Goal: Transaction & Acquisition: Purchase product/service

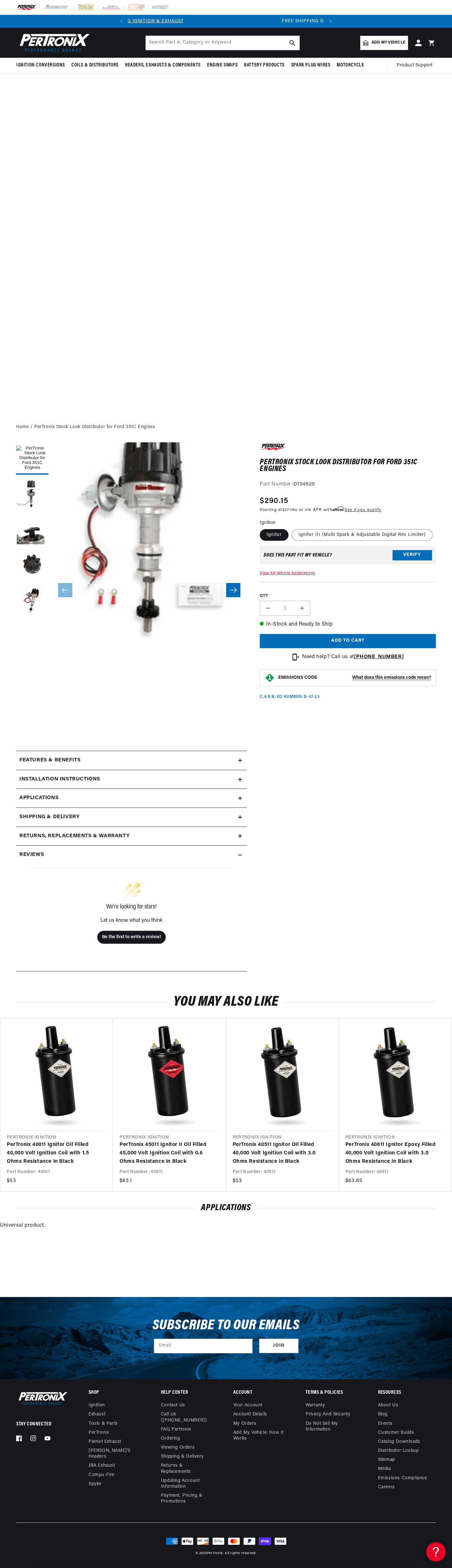
scroll to position [0, 196]
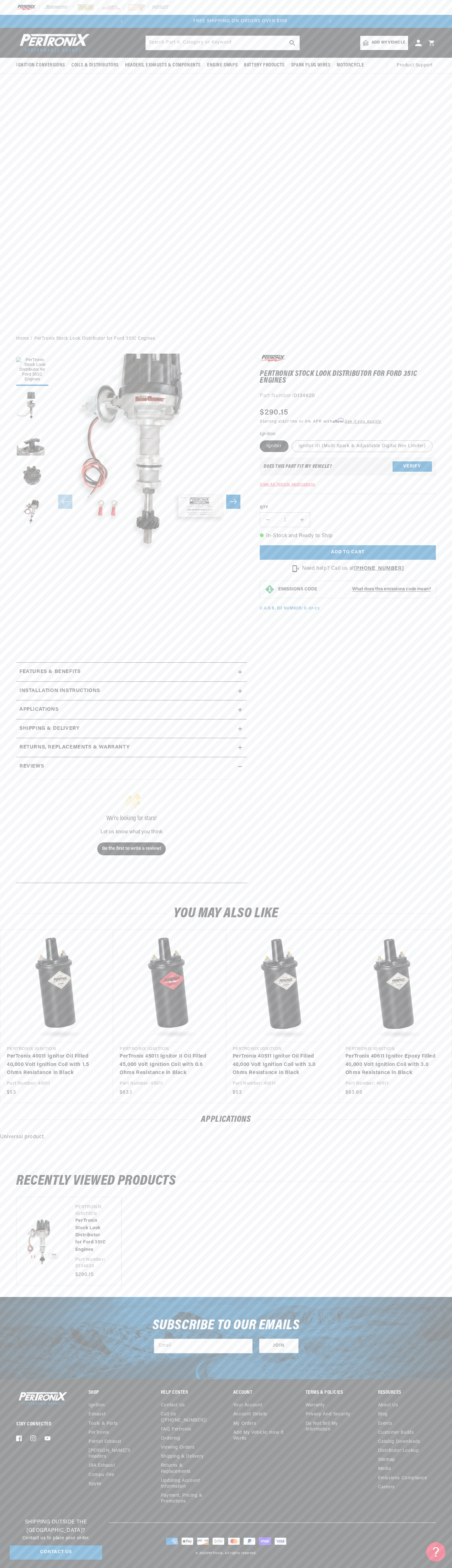
scroll to position [0, 196]
click at [208, 20] on span "FREE SHIPPING ON ORDERS OVER $109" at bounding box center [226, 21] width 94 height 5
click at [429, 309] on div "Ignition Conversions Shop by Feature Ignitor© The Original Ignitor© Ignitor© II" at bounding box center [226, 179] width 452 height 303
click at [3, 1567] on html "Skip to content Your cart Your cart is empty Get the right parts the first time…" at bounding box center [226, 784] width 452 height 1568
click at [1, 1508] on div "Stay Connected Facebook Instagram YouTube Shop Ignition Exhaust" at bounding box center [226, 1456] width 452 height 132
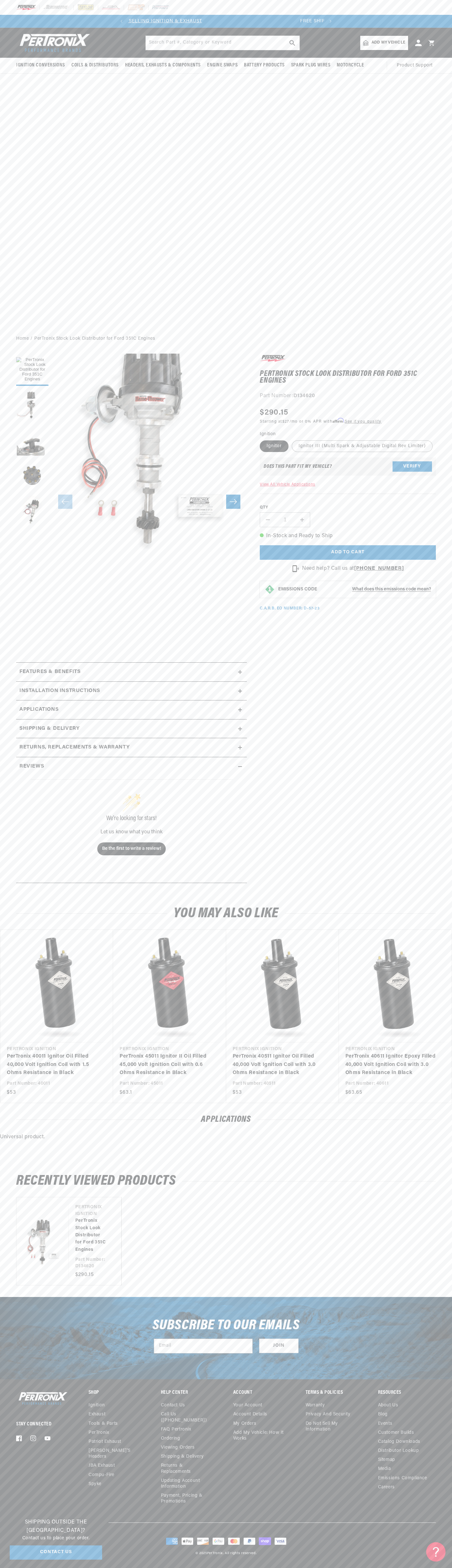
scroll to position [0, 0]
